Goal: Find specific page/section: Find specific page/section

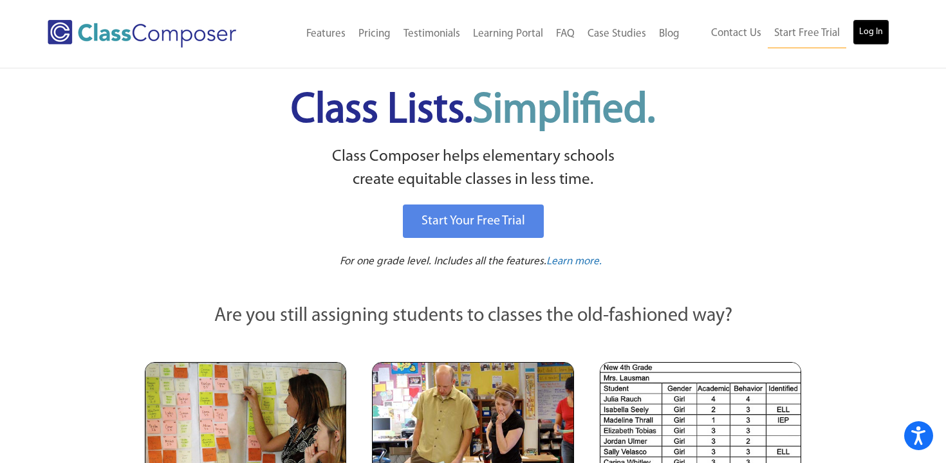
click at [871, 27] on link "Log In" at bounding box center [871, 32] width 37 height 26
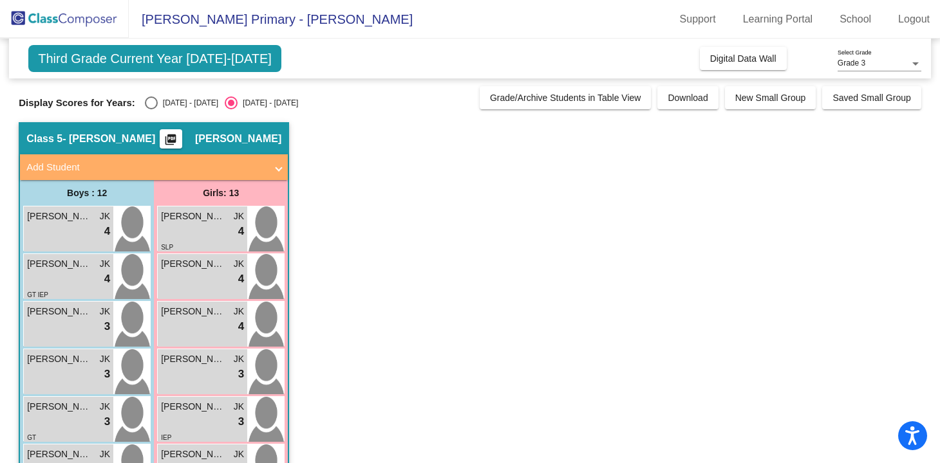
click at [264, 23] on span "[PERSON_NAME] Primary - [PERSON_NAME]" at bounding box center [271, 19] width 284 height 21
click at [127, 59] on span "Third Grade Current Year [DATE]-[DATE]" at bounding box center [154, 58] width 253 height 27
click at [156, 57] on span "Third Grade Current Year [DATE]-[DATE]" at bounding box center [154, 58] width 253 height 27
click at [149, 105] on div "Select an option" at bounding box center [151, 103] width 13 height 13
click at [151, 109] on input "[DATE] - [DATE]" at bounding box center [151, 109] width 1 height 1
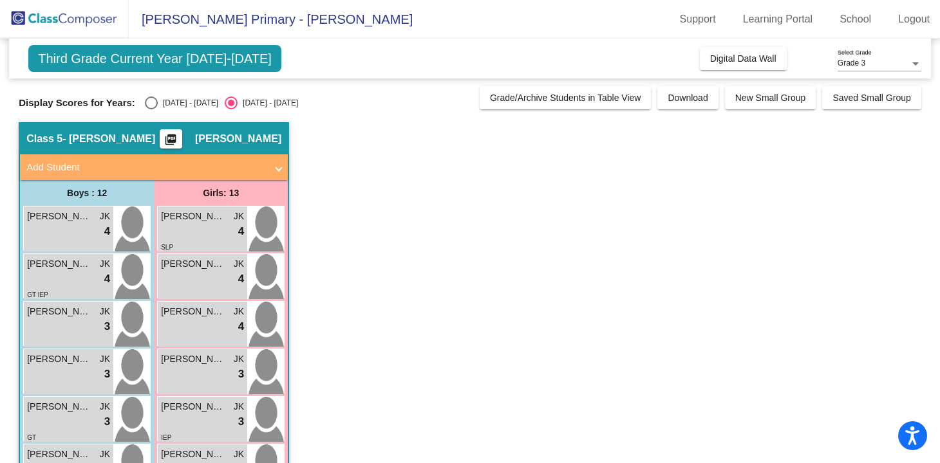
radio input "true"
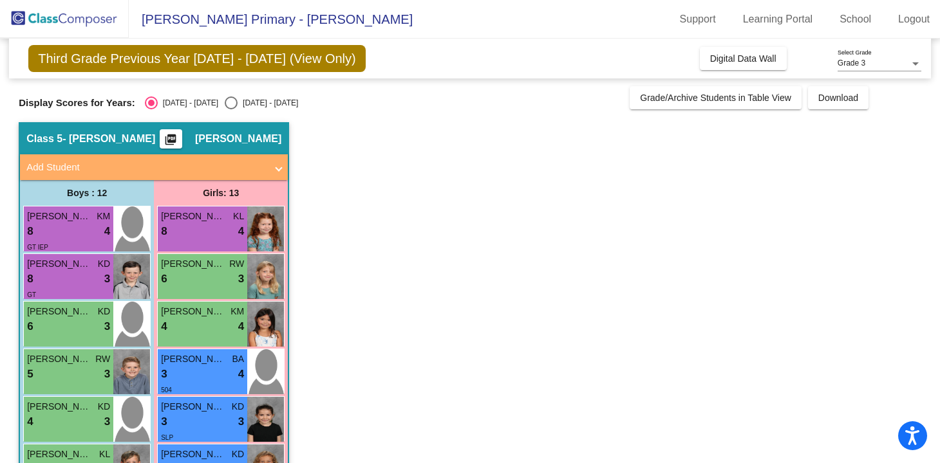
click at [181, 62] on span "Third Grade Previous Year [DATE] - [DATE] (View Only)" at bounding box center [196, 58] width 337 height 27
click at [297, 64] on span "Third Grade Previous Year [DATE] - [DATE] (View Only)" at bounding box center [196, 58] width 337 height 27
click at [269, 68] on span "Third Grade Previous Year [DATE] - [DATE] (View Only)" at bounding box center [196, 58] width 337 height 27
click at [229, 56] on span "Third Grade Previous Year [DATE] - [DATE] (View Only)" at bounding box center [196, 58] width 337 height 27
click at [141, 71] on span "Third Grade Previous Year [DATE] - [DATE] (View Only)" at bounding box center [196, 58] width 337 height 27
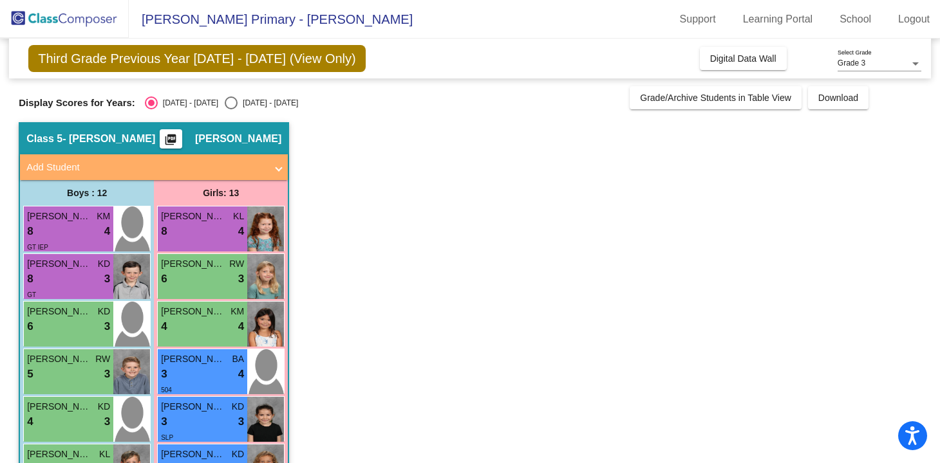
click at [129, 55] on span "Third Grade Previous Year [DATE] - [DATE] (View Only)" at bounding box center [196, 58] width 337 height 27
click at [233, 31] on mat-toolbar "[PERSON_NAME] Primary - [PERSON_NAME] Support Learning Portal School Logout" at bounding box center [470, 19] width 940 height 39
click at [710, 59] on span "Digital Data Wall" at bounding box center [743, 58] width 66 height 10
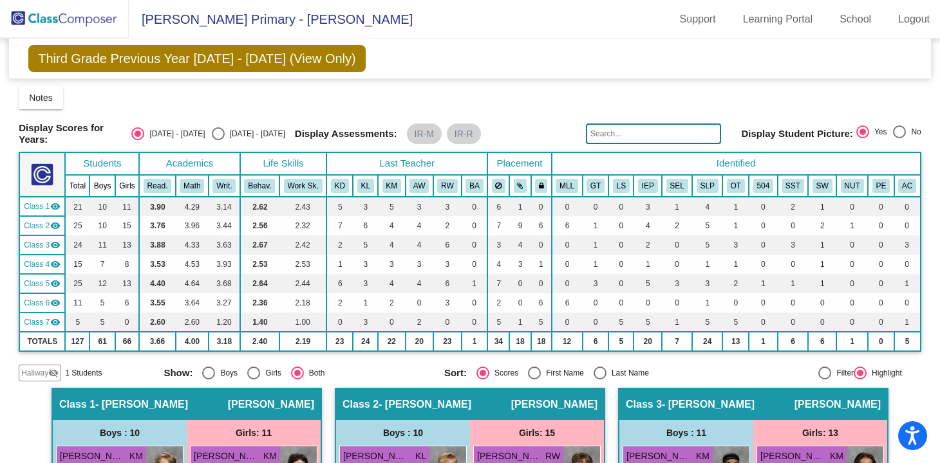
click at [217, 132] on div "Select an option" at bounding box center [218, 133] width 13 height 13
click at [218, 140] on input "[DATE] - [DATE]" at bounding box center [218, 140] width 1 height 1
radio input "true"
